Goal: Transaction & Acquisition: Purchase product/service

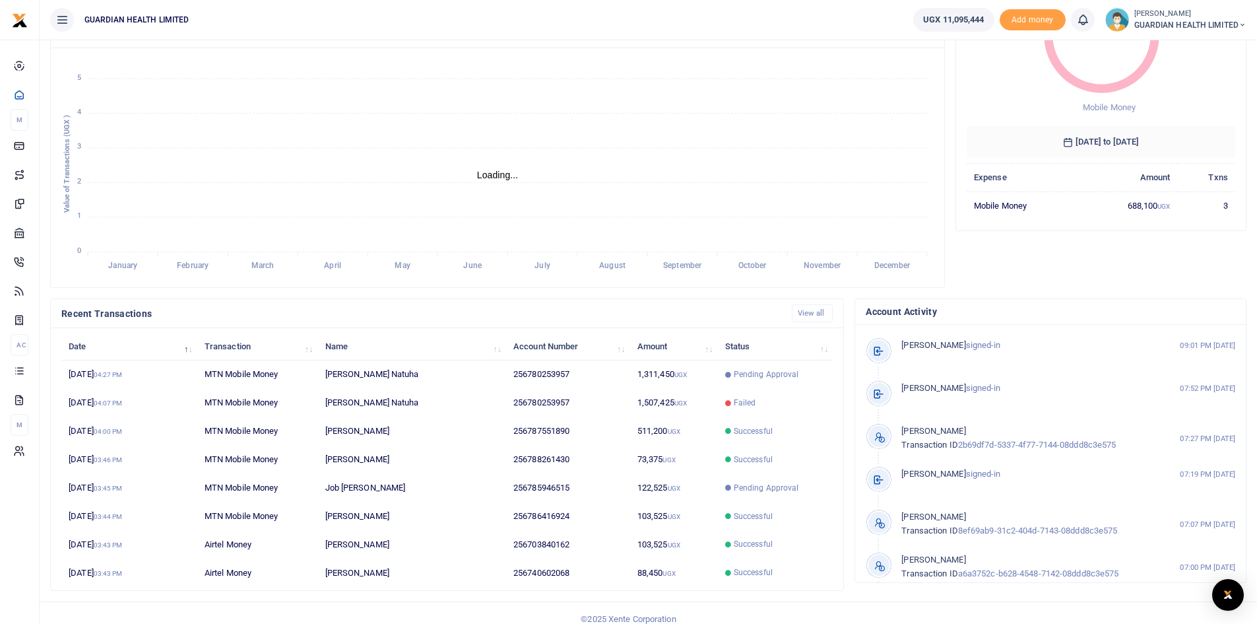
scroll to position [165, 0]
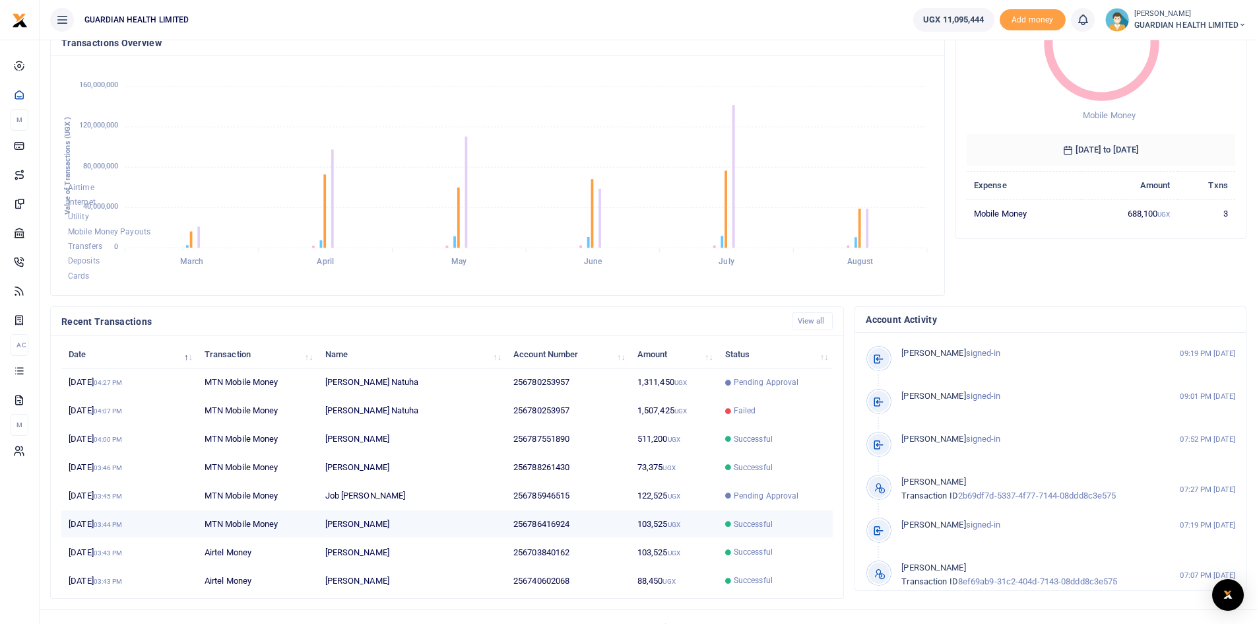
scroll to position [165, 0]
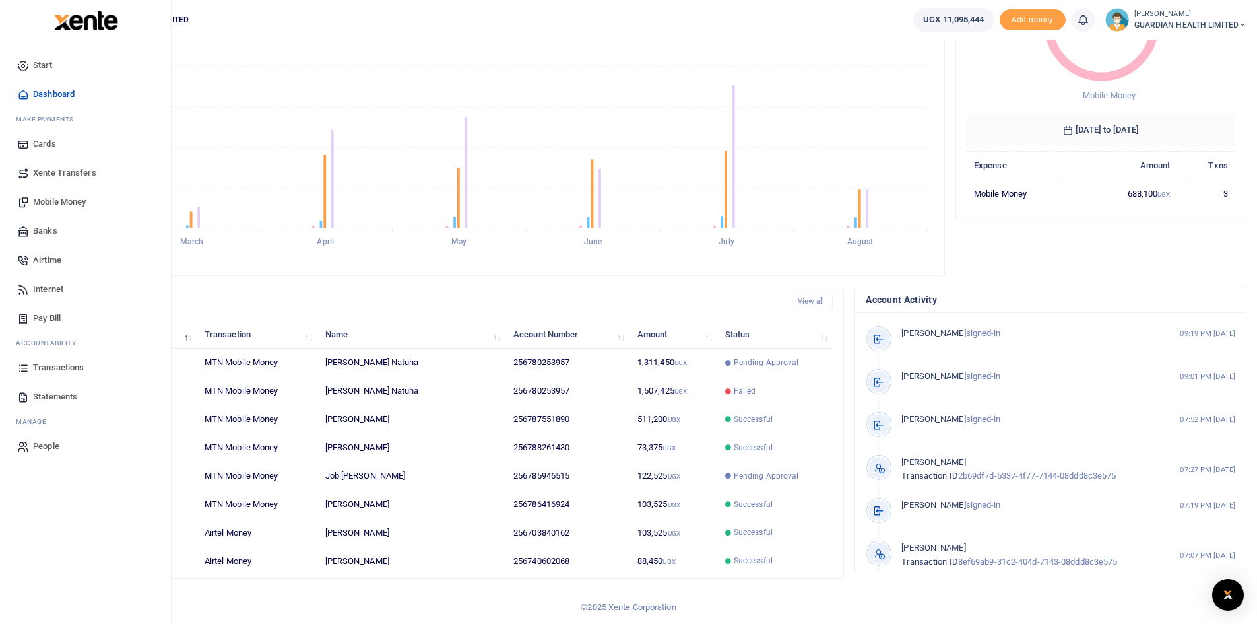
click at [70, 201] on span "Mobile Money" at bounding box center [59, 201] width 53 height 13
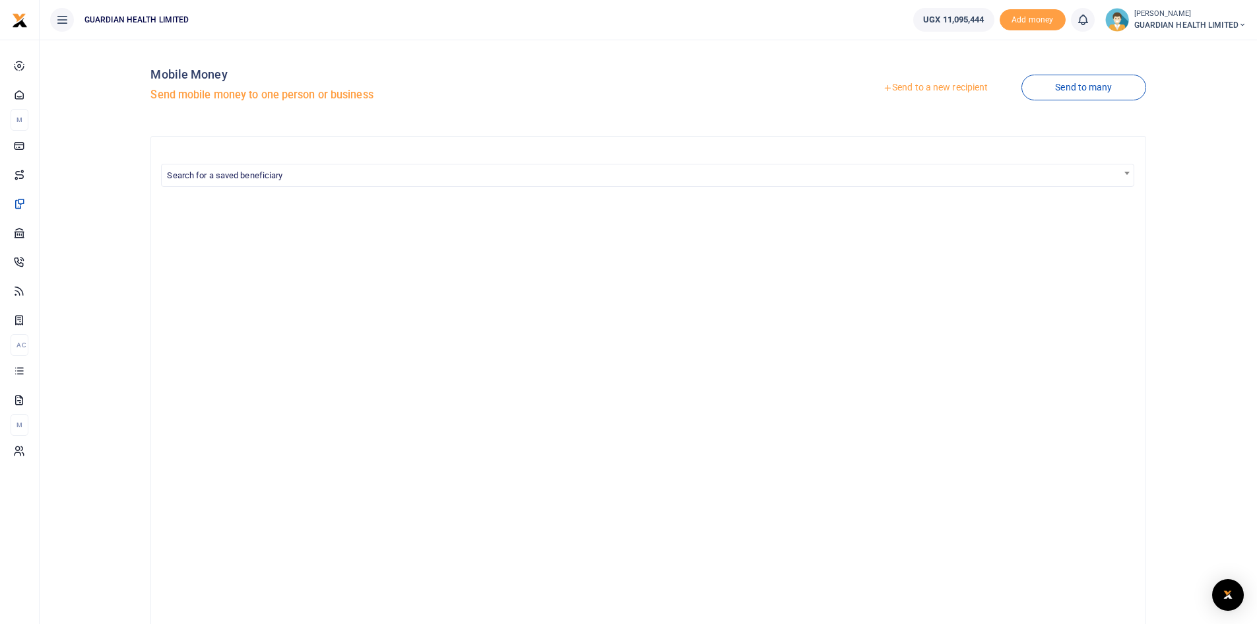
click at [908, 86] on link "Send to a new recipient" at bounding box center [935, 88] width 172 height 24
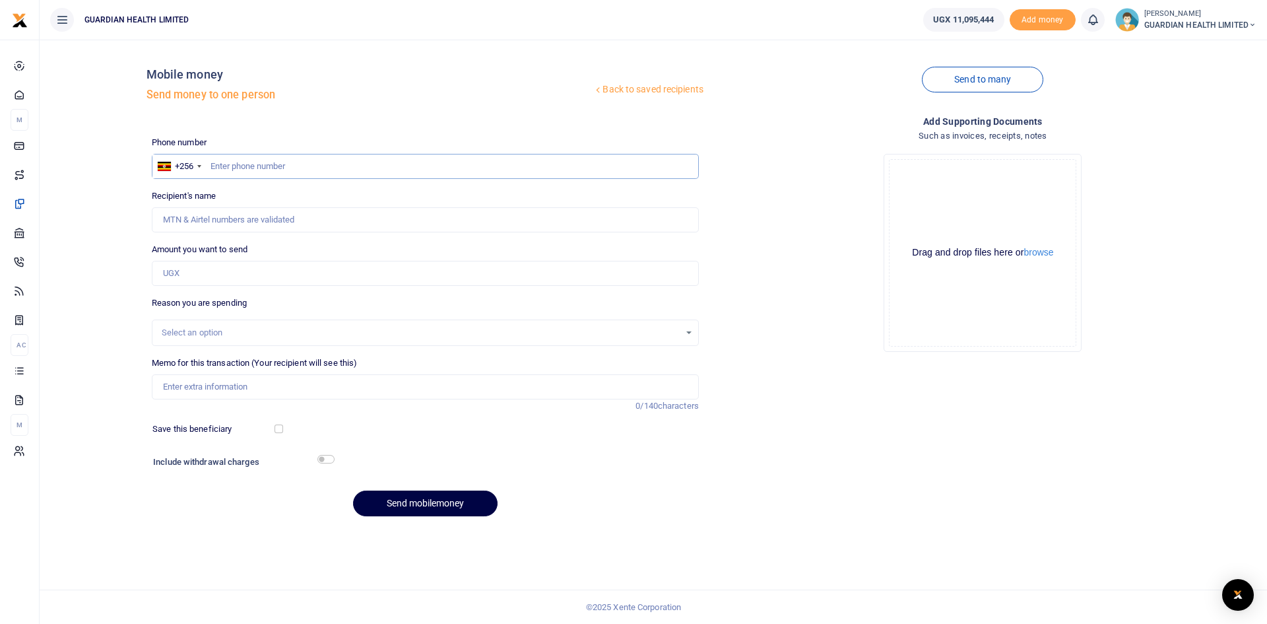
paste input "0778176876"
click at [214, 164] on input "0778176876" at bounding box center [425, 166] width 547 height 25
type input "778176876"
type input "Gloria Akankwasa"
type input "778176876"
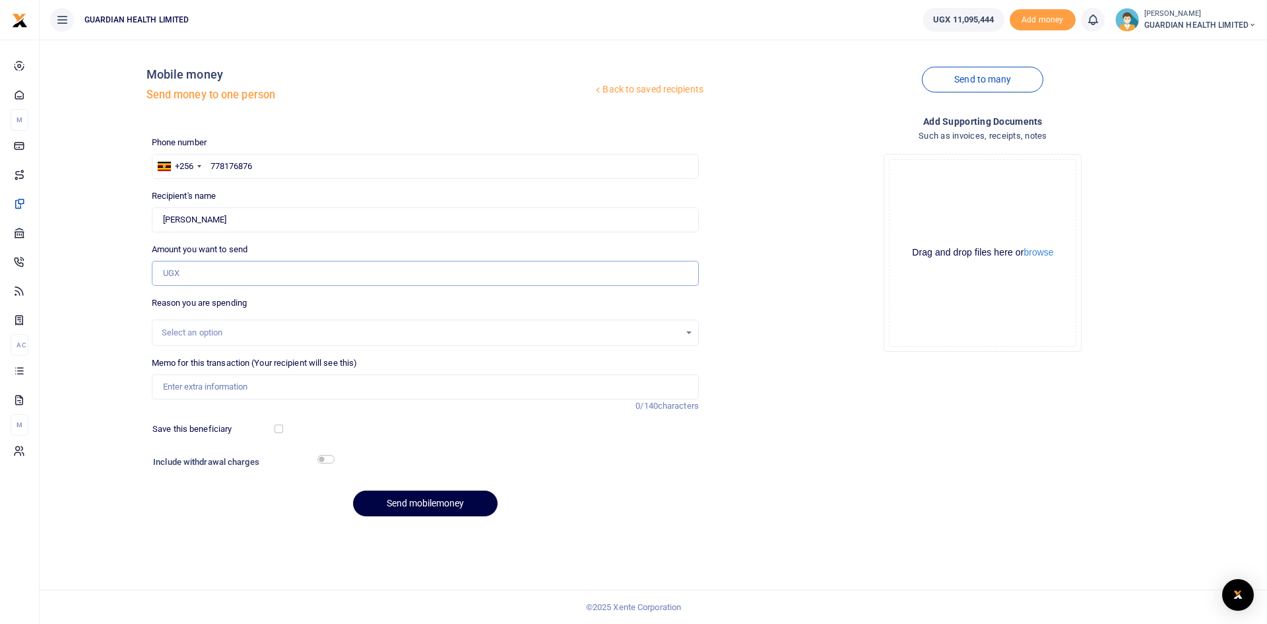
click at [243, 277] on input "Amount you want to send" at bounding box center [425, 273] width 547 height 25
type input "87,400"
click at [272, 390] on input "Memo for this transaction (Your recipient will see this)" at bounding box center [425, 386] width 547 height 25
type input "Kiruddu Petty cash"
click at [281, 427] on input "checkbox" at bounding box center [279, 428] width 9 height 9
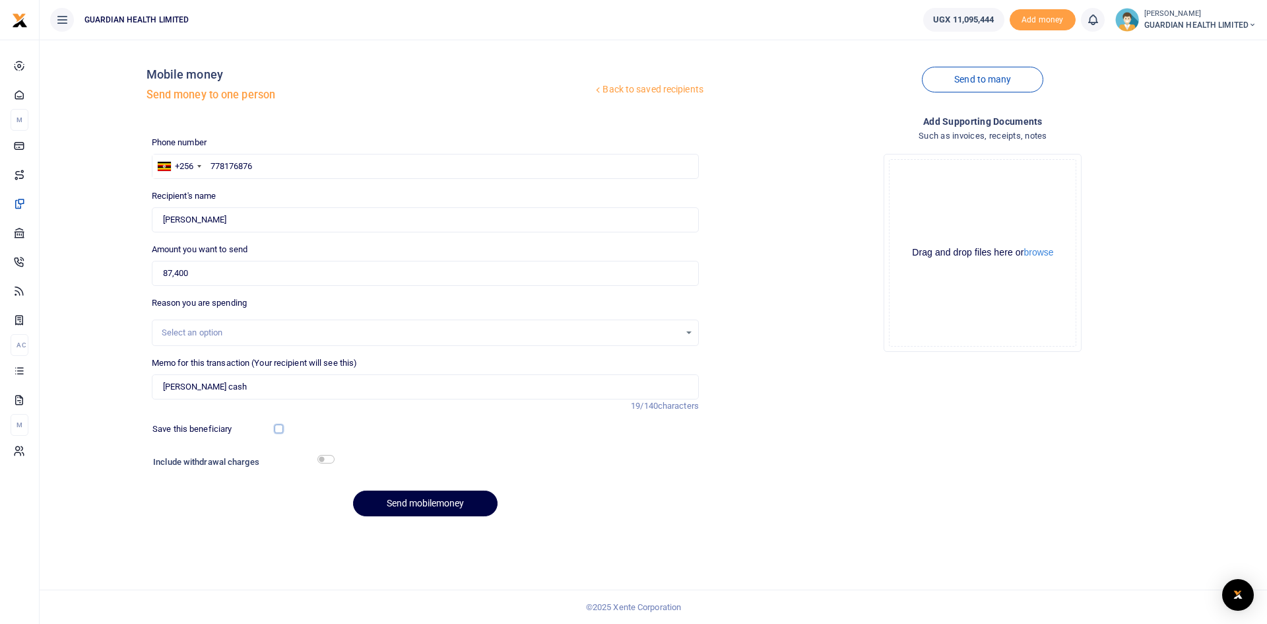
checkbox input "true"
click at [327, 459] on input "checkbox" at bounding box center [325, 459] width 17 height 9
checkbox input "true"
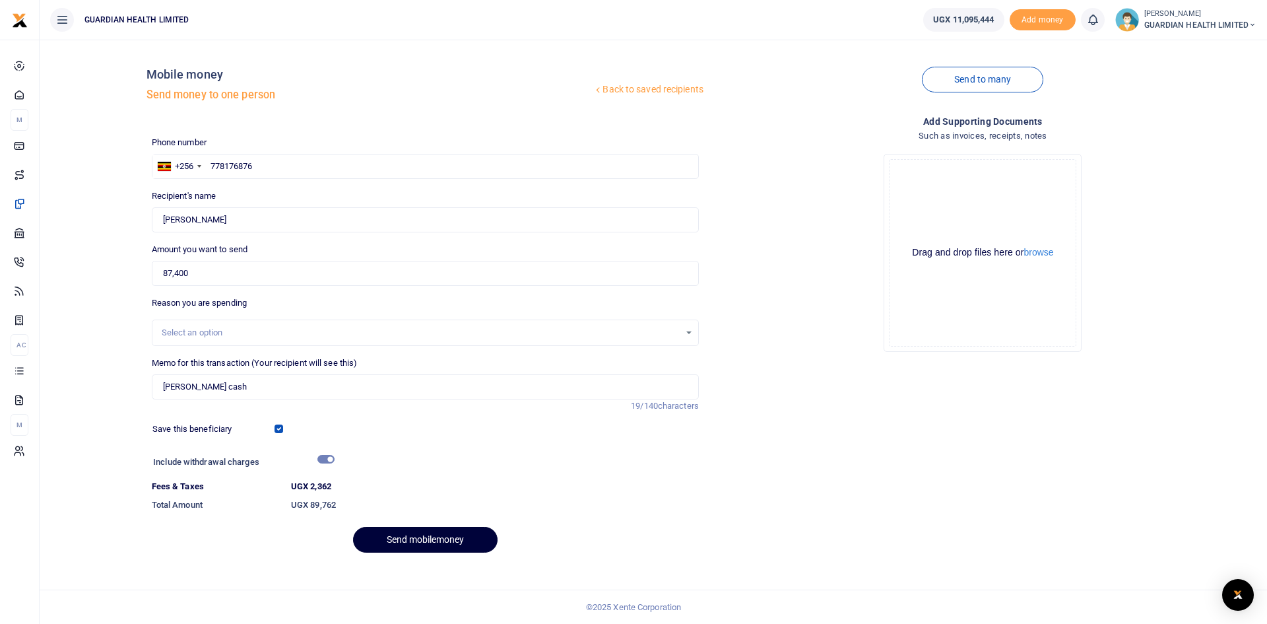
click at [420, 537] on button "Send mobilemoney" at bounding box center [425, 540] width 145 height 26
